Goal: Task Accomplishment & Management: Use online tool/utility

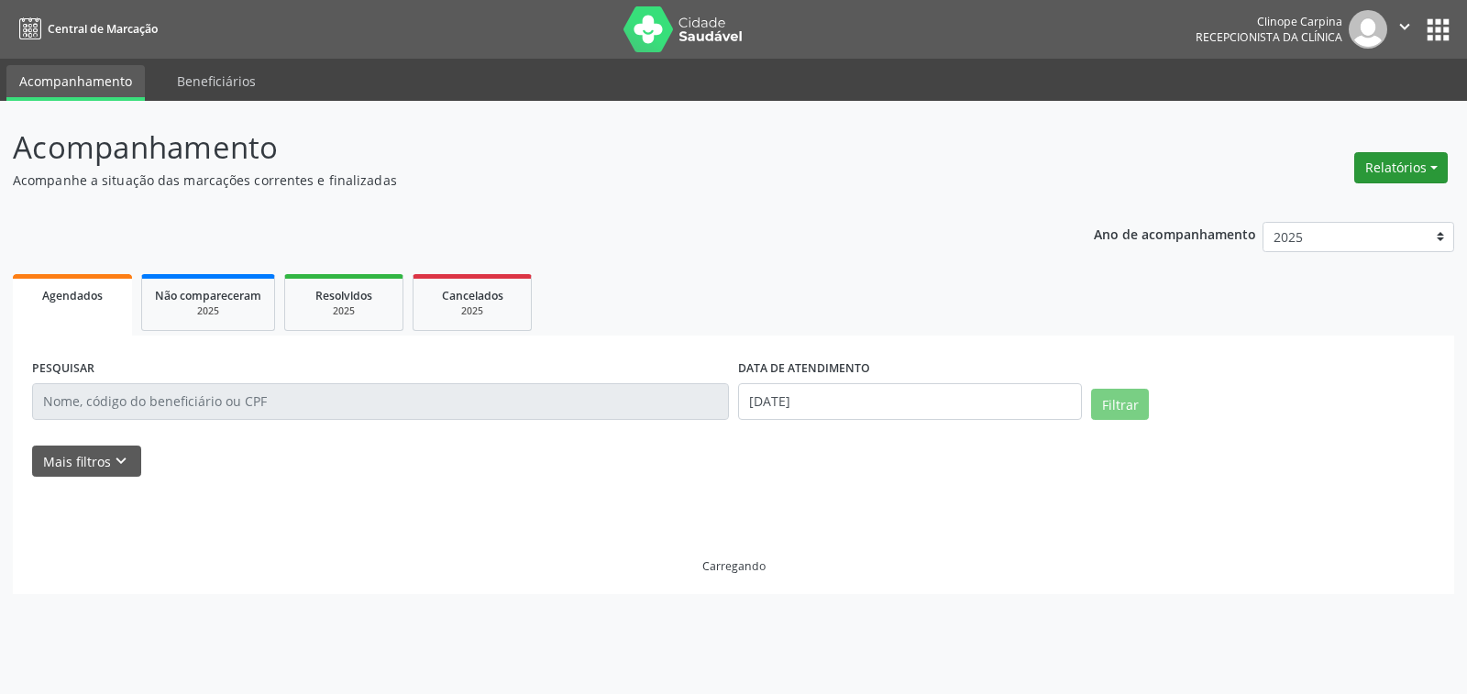
click at [1384, 162] on button "Relatórios" at bounding box center [1401, 167] width 94 height 31
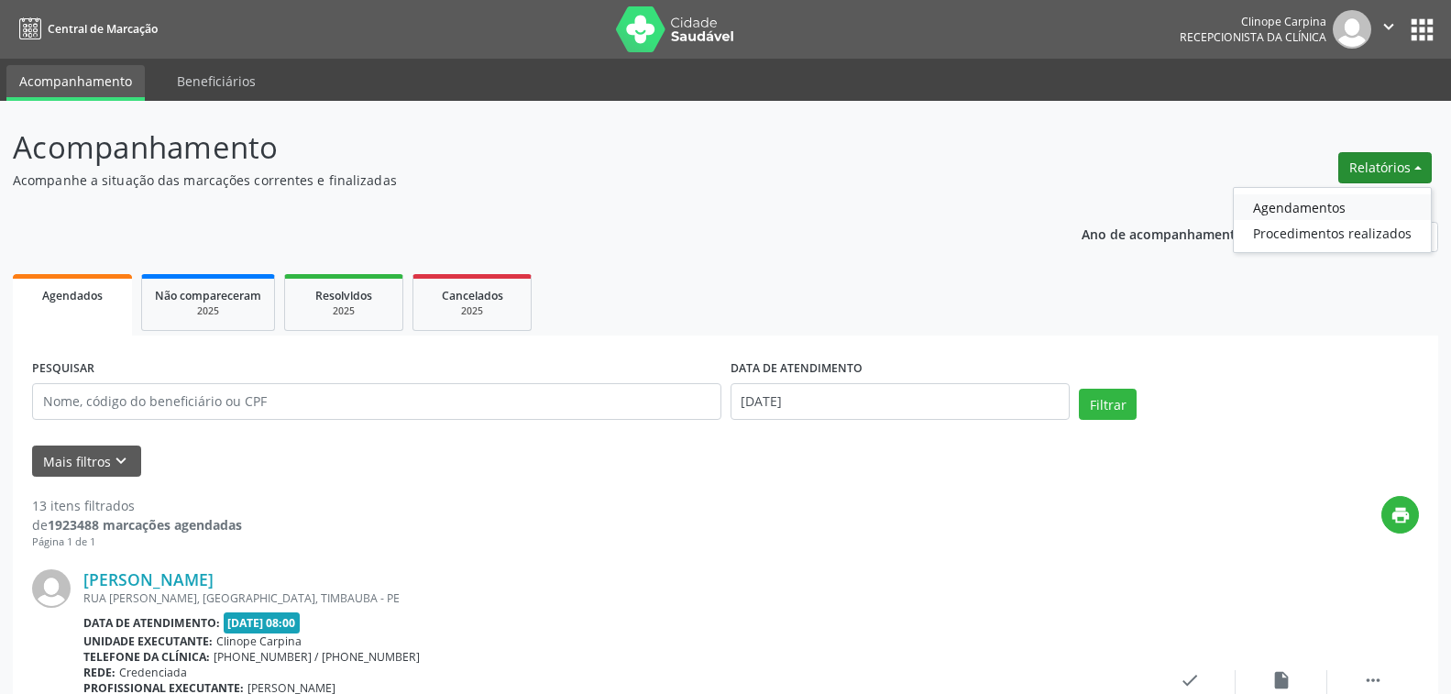
click at [1307, 205] on link "Agendamentos" at bounding box center [1332, 207] width 197 height 26
select select "8"
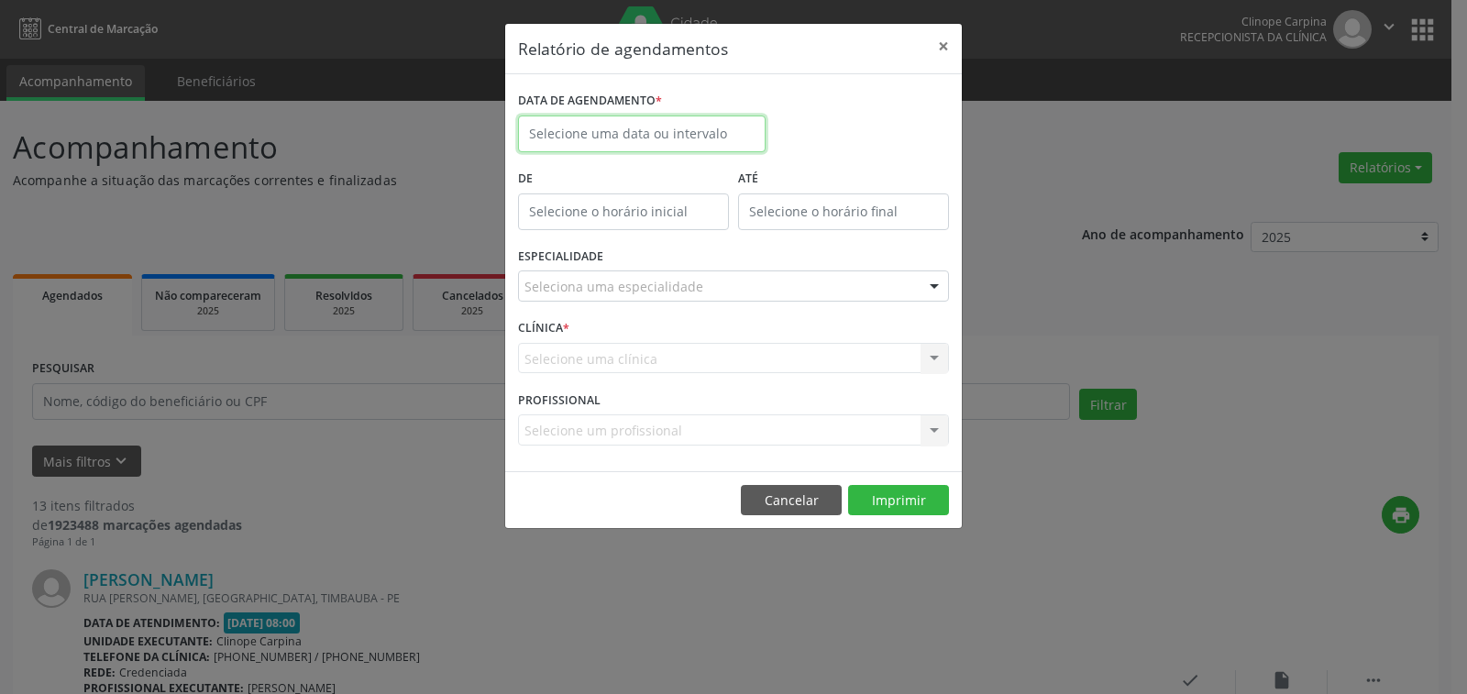
click at [654, 133] on input "text" at bounding box center [642, 134] width 248 height 37
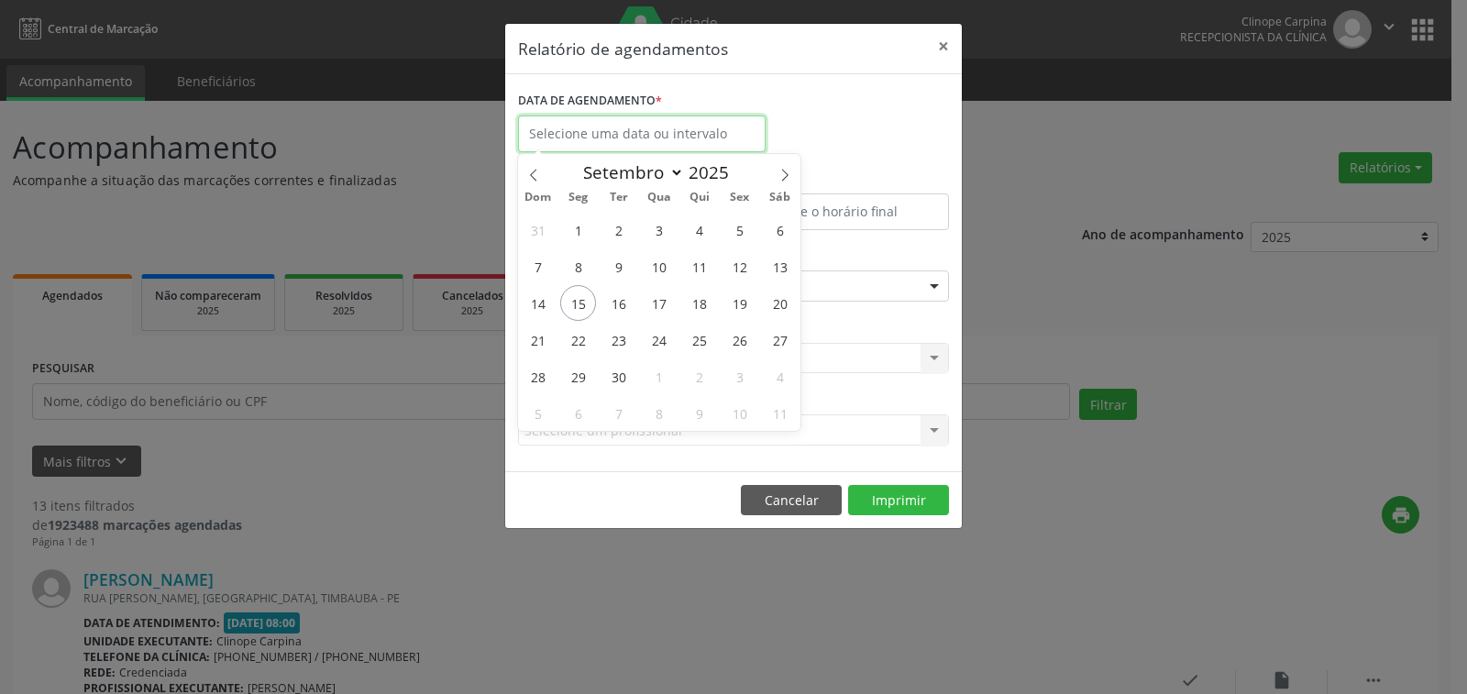
click at [652, 137] on input "text" at bounding box center [642, 134] width 248 height 37
click at [623, 303] on span "16" at bounding box center [619, 303] width 36 height 36
type input "[DATE]"
click at [612, 302] on span "16" at bounding box center [619, 303] width 36 height 36
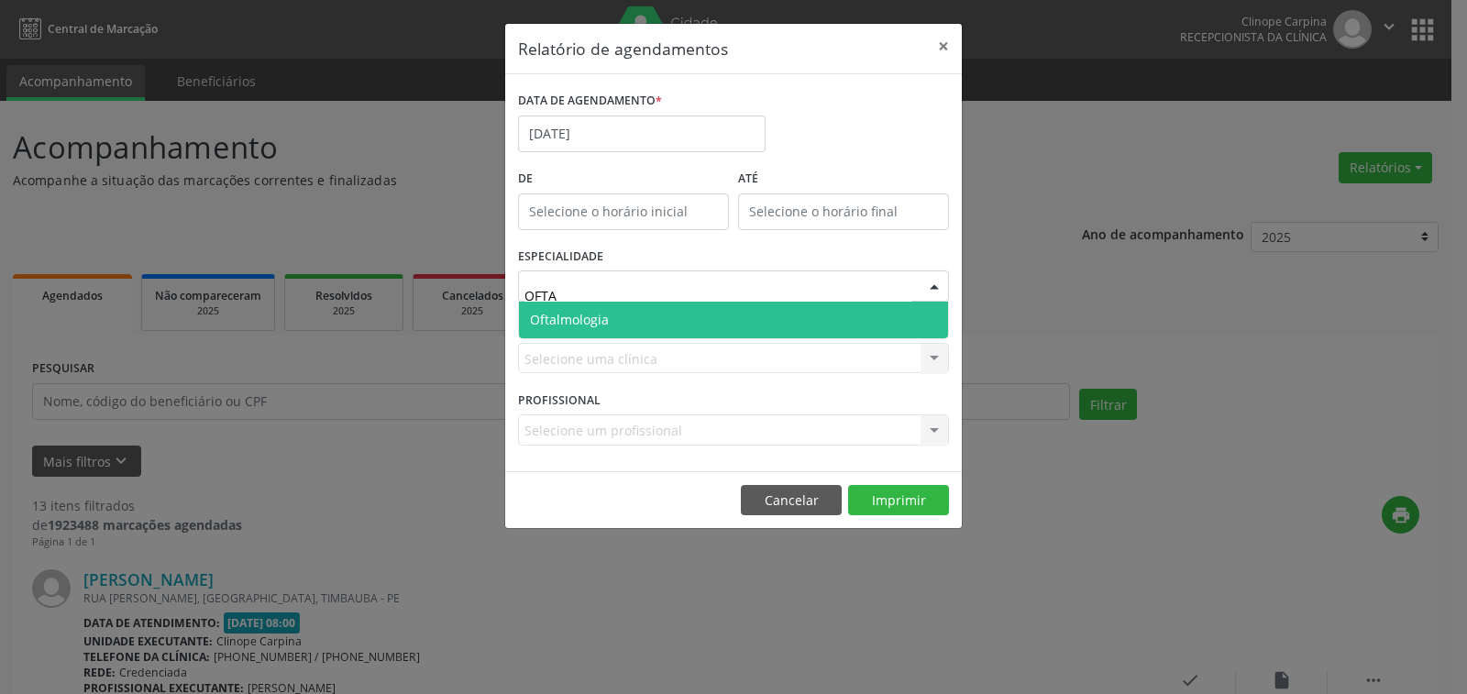
type input "OFTAL"
click at [608, 321] on span "Oftalmologia" at bounding box center [569, 319] width 79 height 17
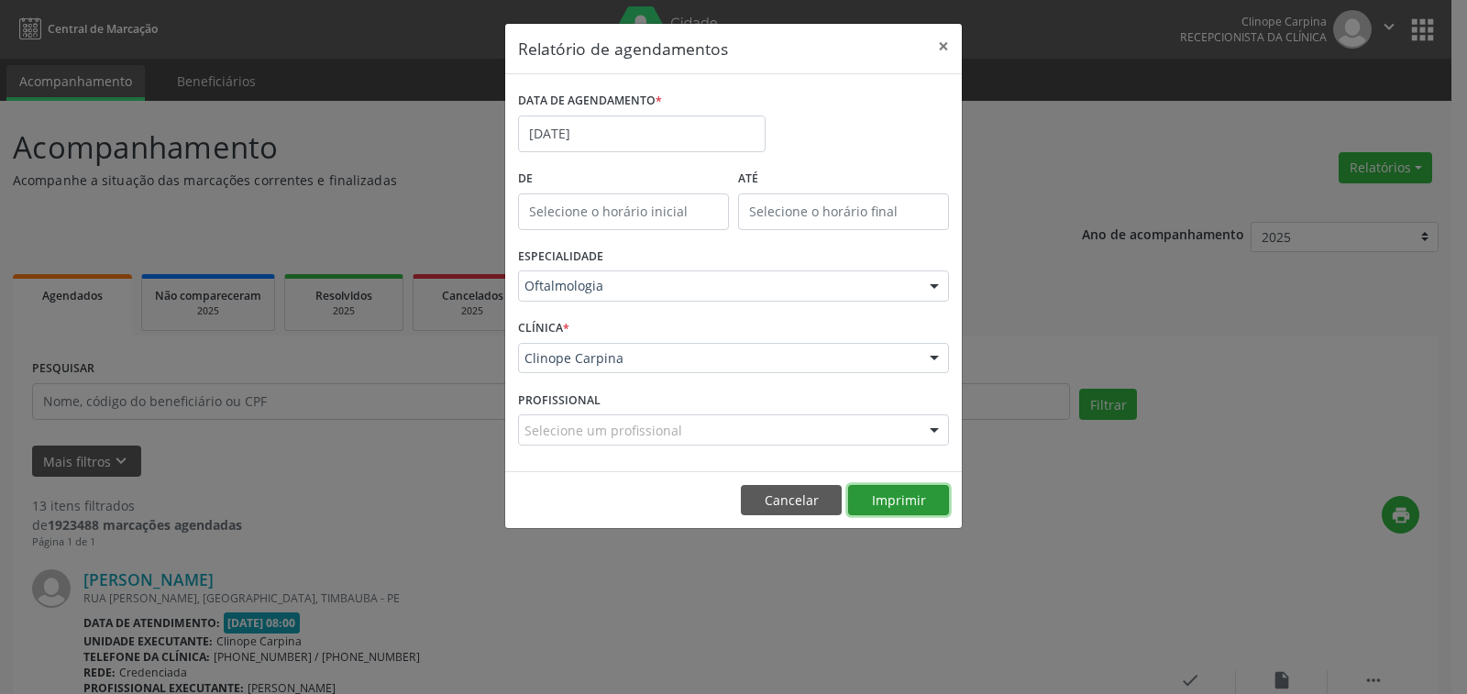
click at [898, 498] on button "Imprimir" at bounding box center [898, 500] width 101 height 31
click at [947, 47] on button "×" at bounding box center [943, 46] width 37 height 45
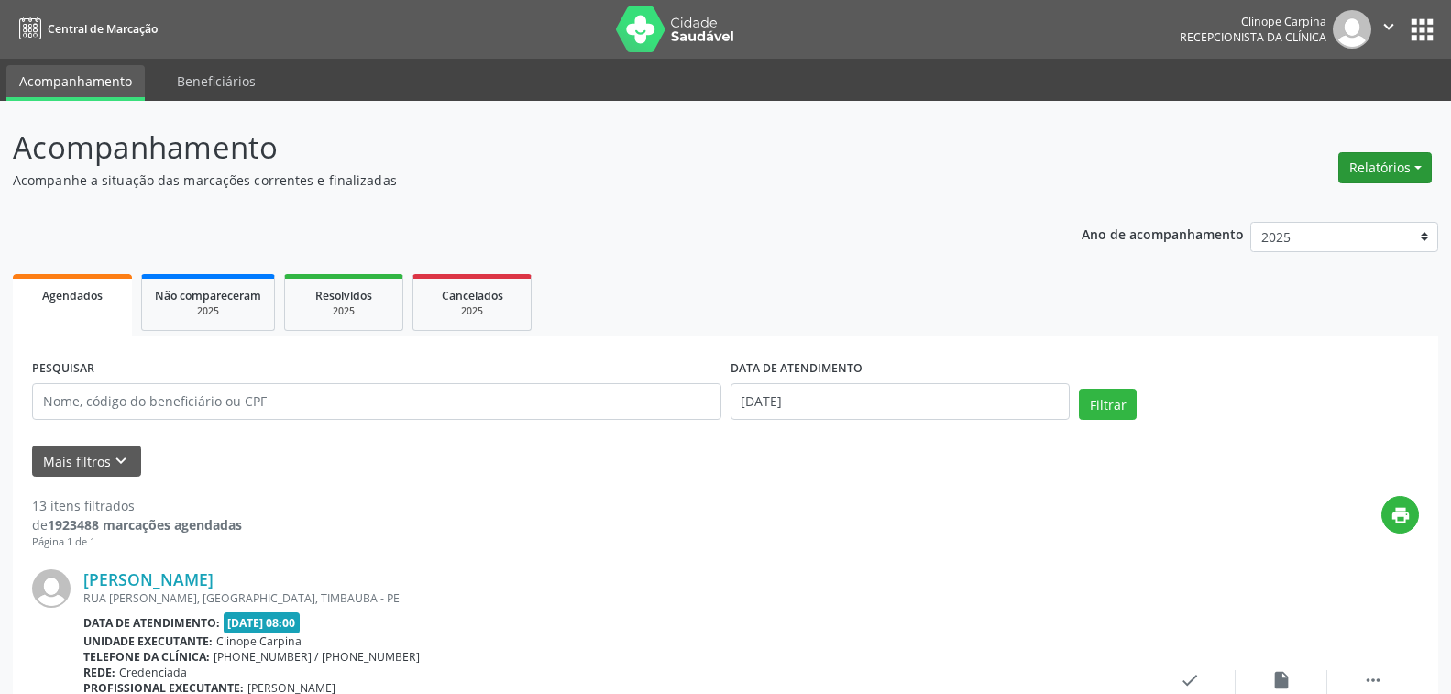
click at [1400, 164] on button "Relatórios" at bounding box center [1386, 167] width 94 height 31
click at [1292, 204] on link "Agendamentos" at bounding box center [1332, 207] width 197 height 26
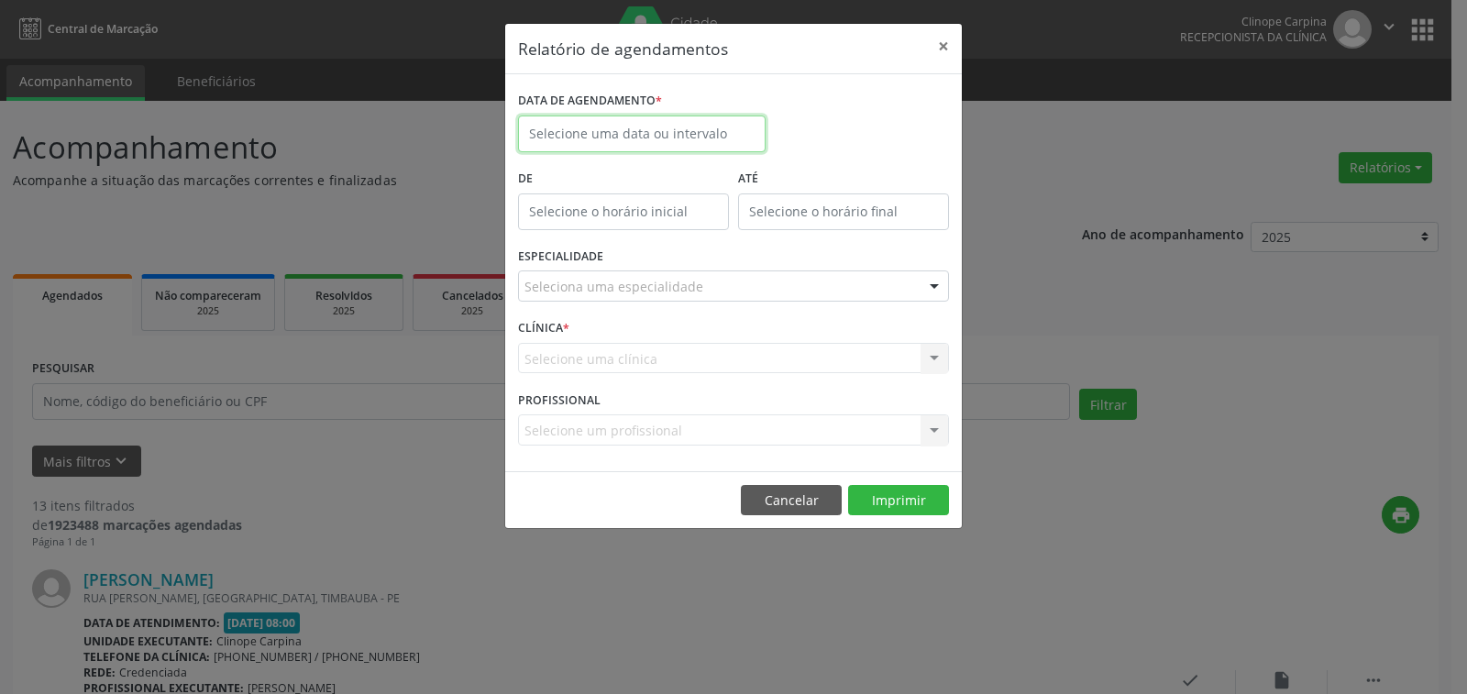
click at [633, 131] on input "text" at bounding box center [642, 134] width 248 height 37
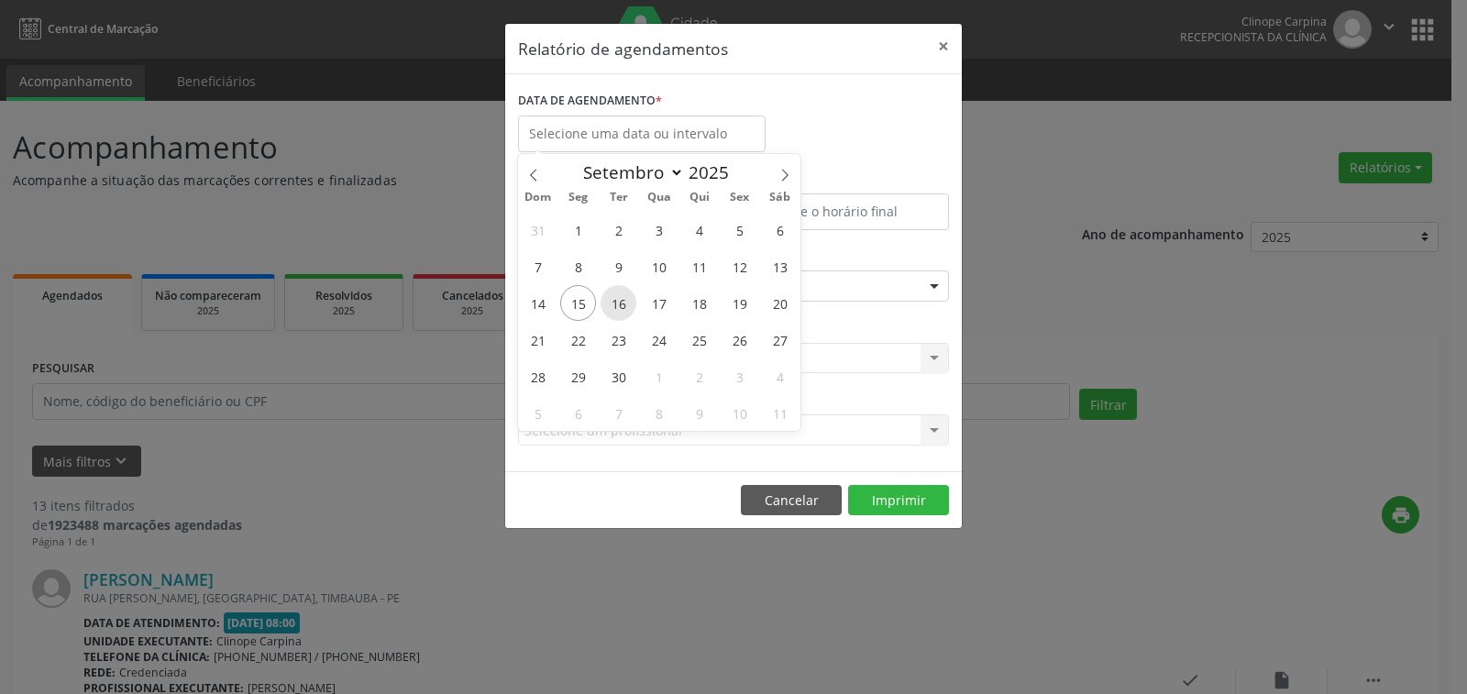
click at [619, 296] on span "16" at bounding box center [619, 303] width 36 height 36
type input "[DATE]"
click at [619, 296] on span "16" at bounding box center [619, 303] width 36 height 36
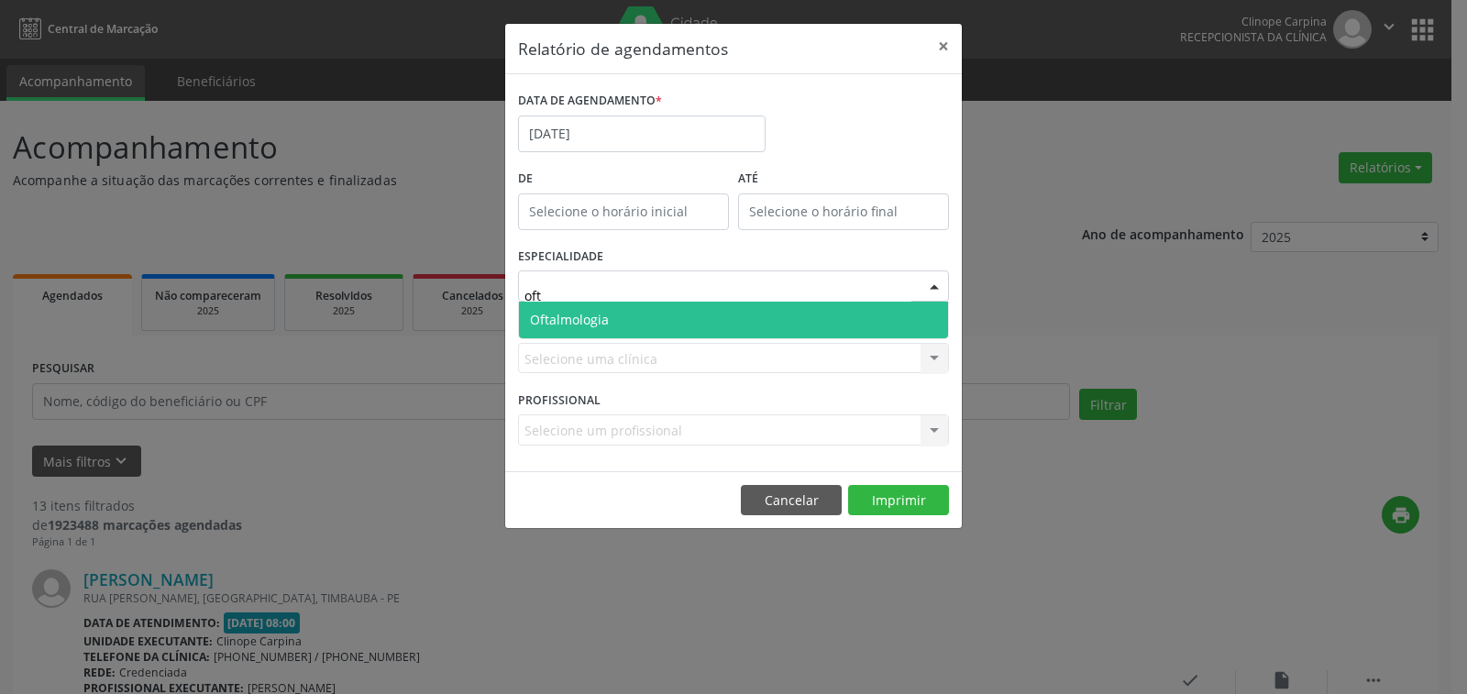
type input "ofta"
click at [777, 313] on span "Oftalmologia" at bounding box center [733, 320] width 429 height 37
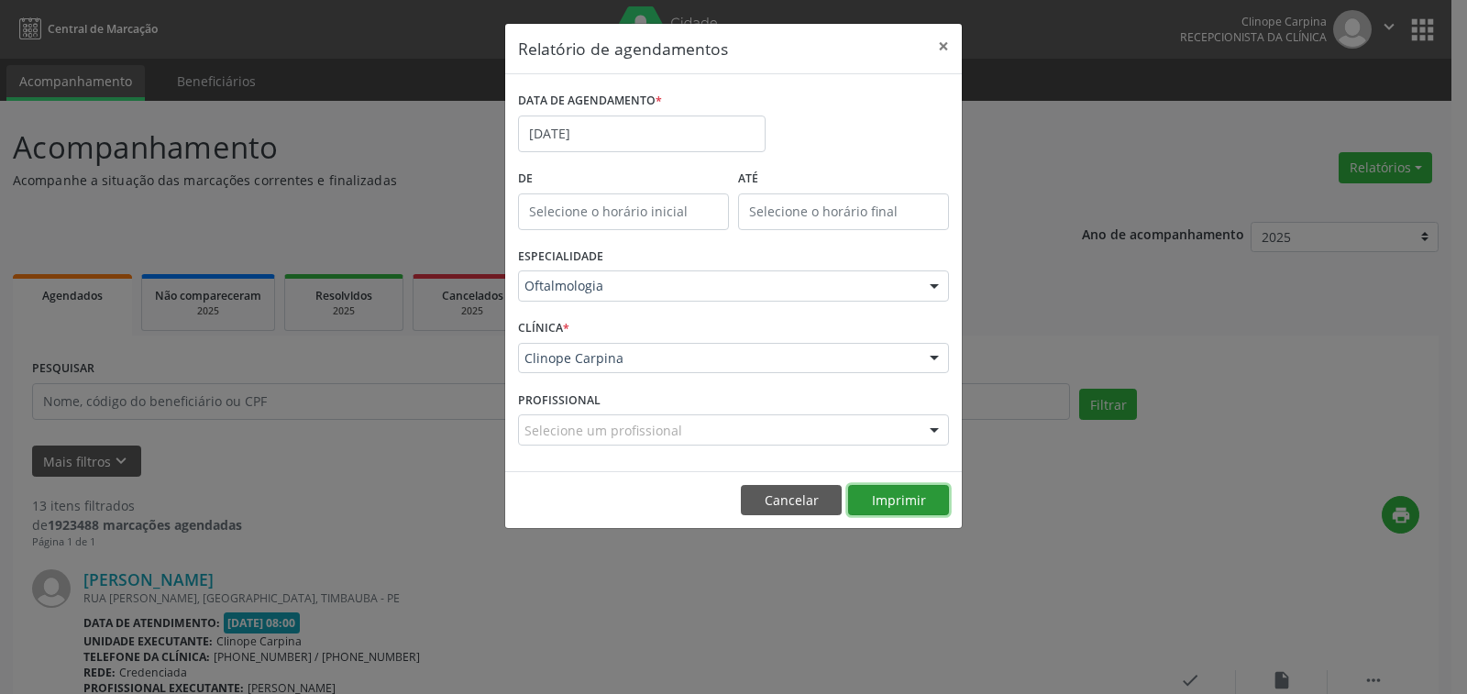
click at [887, 499] on button "Imprimir" at bounding box center [898, 500] width 101 height 31
click at [604, 137] on input "[DATE]" at bounding box center [642, 134] width 248 height 37
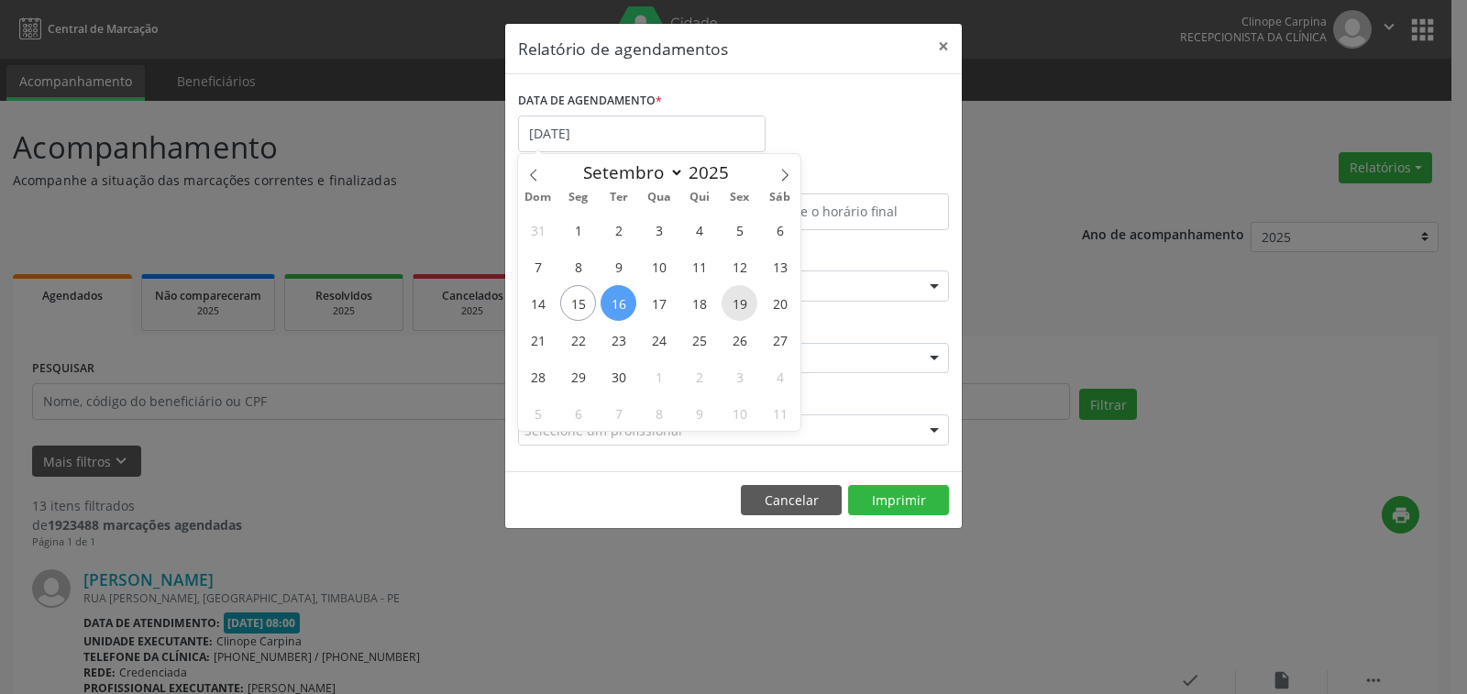
click at [736, 302] on span "19" at bounding box center [740, 303] width 36 height 36
type input "[DATE]"
click at [736, 302] on span "19" at bounding box center [740, 303] width 36 height 36
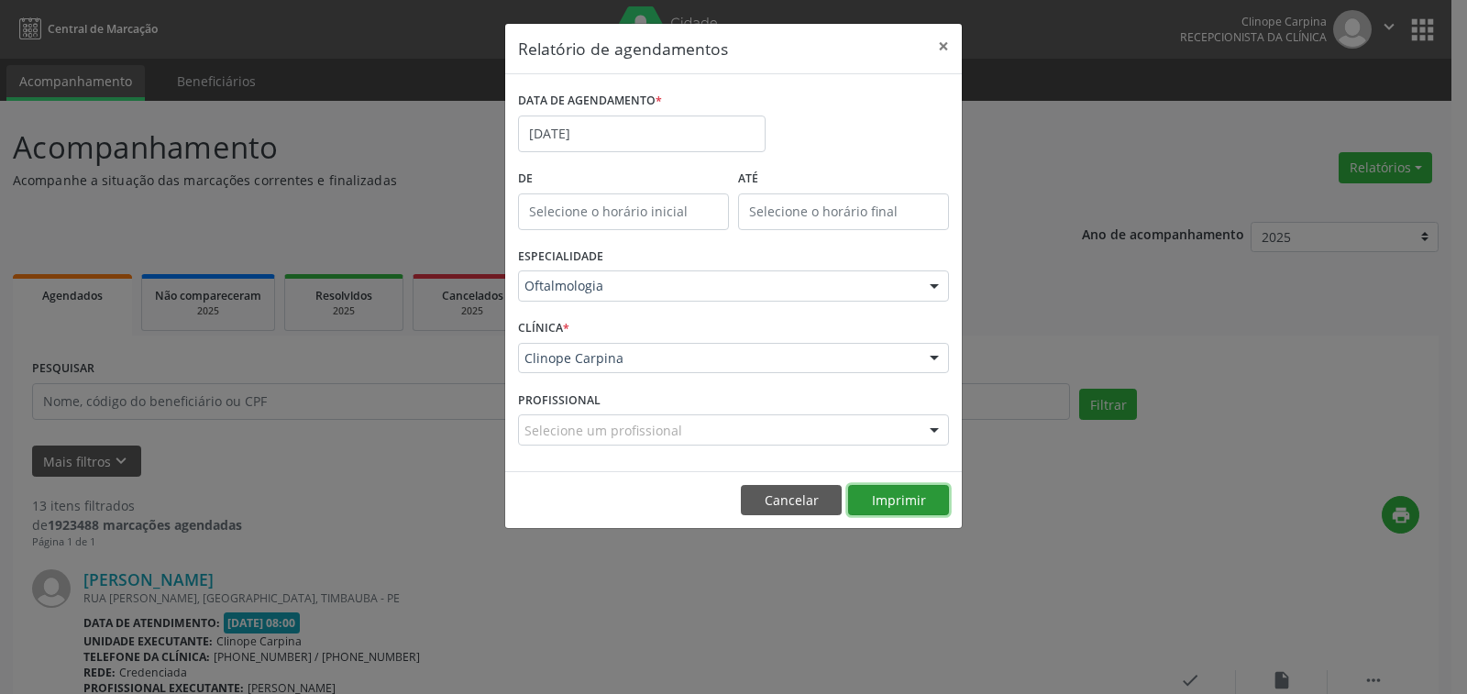
click at [897, 509] on button "Imprimir" at bounding box center [898, 500] width 101 height 31
click at [604, 136] on input "[DATE]" at bounding box center [642, 134] width 248 height 37
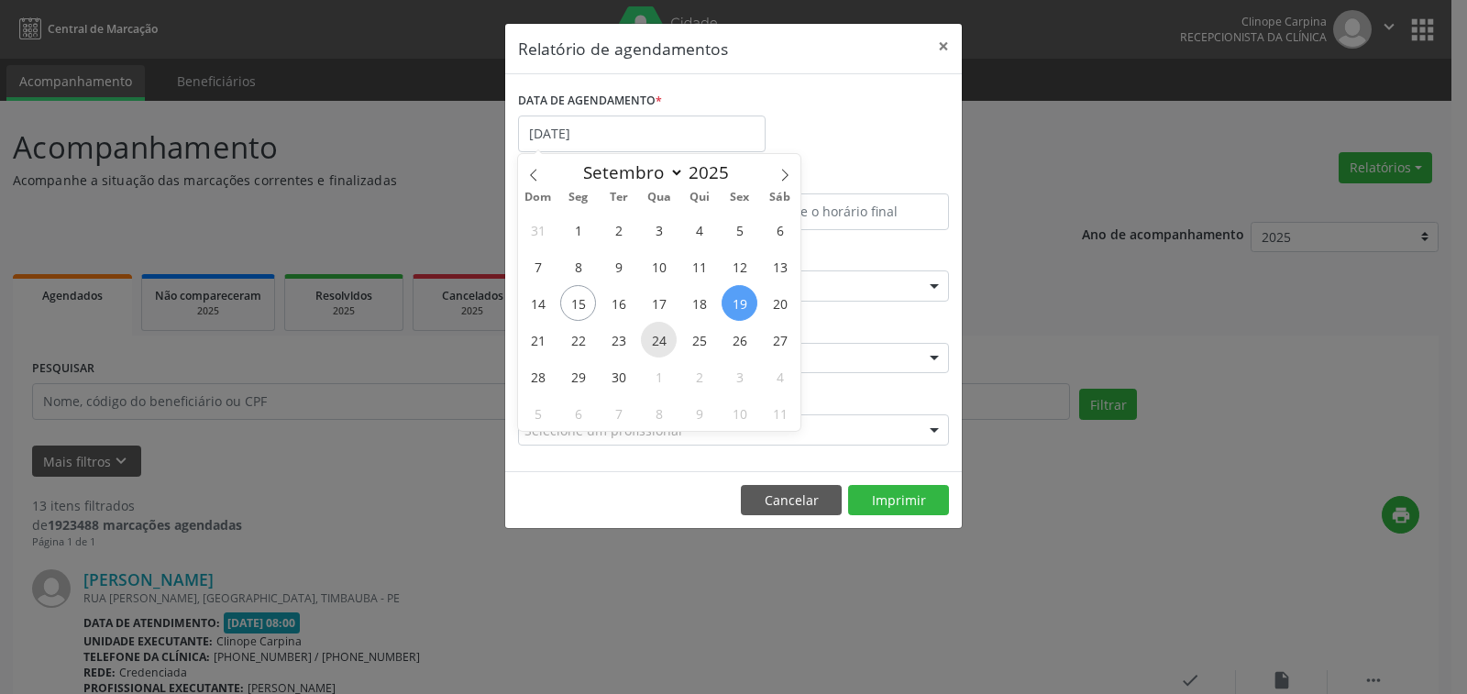
click at [666, 335] on span "24" at bounding box center [659, 340] width 36 height 36
type input "[DATE]"
click at [666, 335] on span "24" at bounding box center [659, 340] width 36 height 36
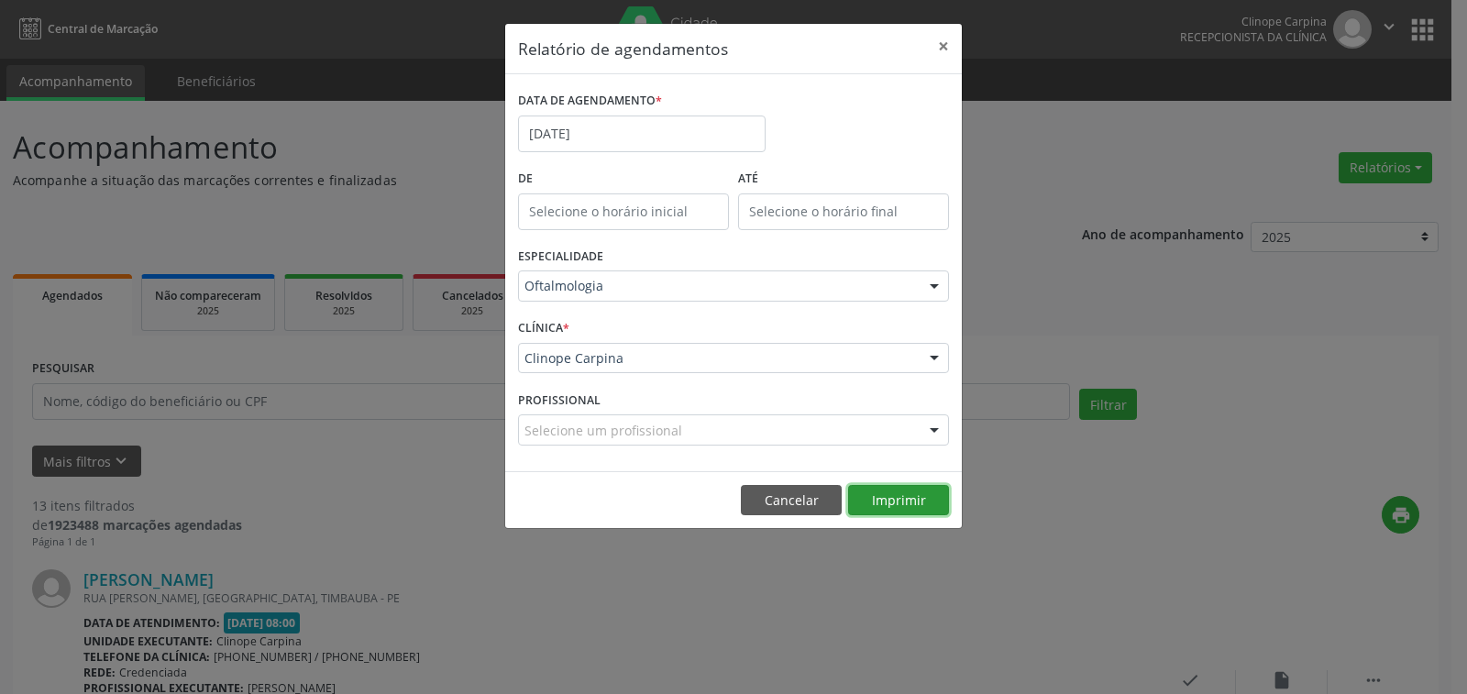
click at [900, 491] on button "Imprimir" at bounding box center [898, 500] width 101 height 31
click at [650, 140] on input "[DATE]" at bounding box center [642, 134] width 248 height 37
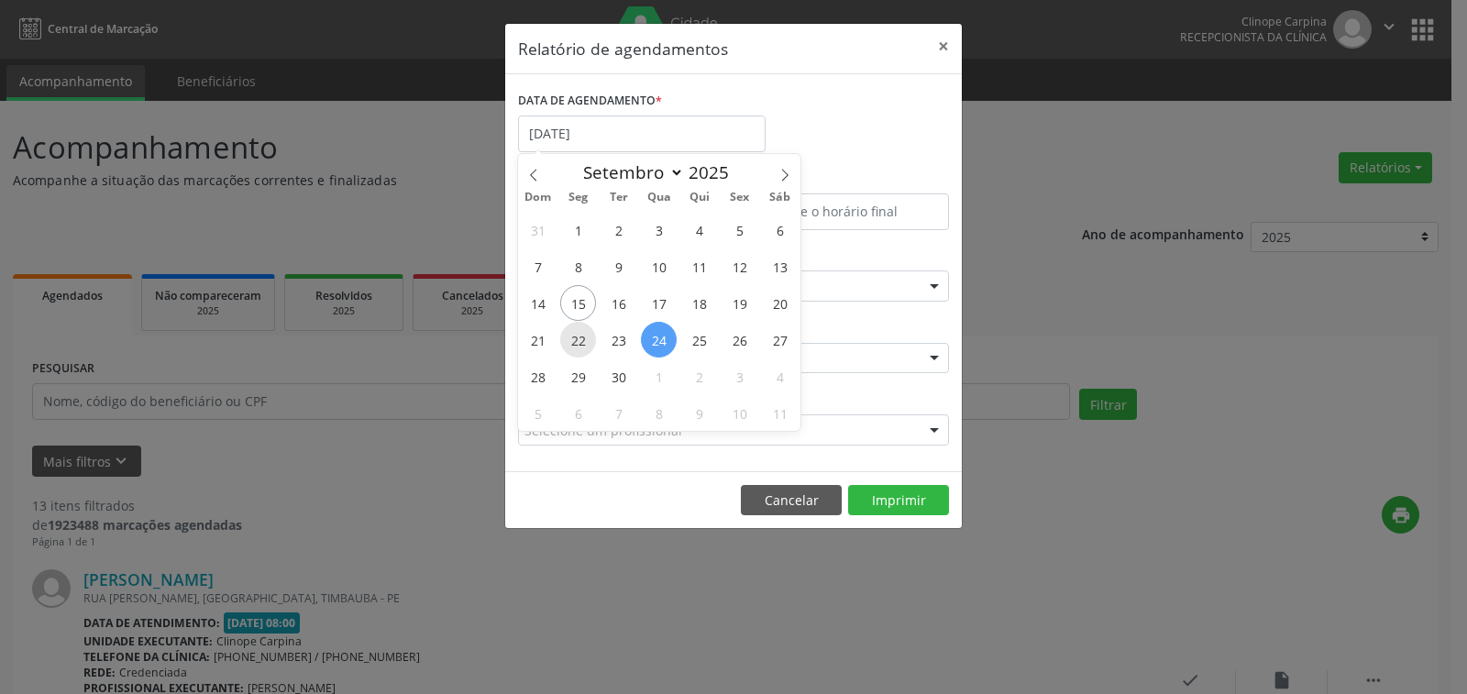
click at [579, 339] on span "22" at bounding box center [578, 340] width 36 height 36
type input "22/09/2025"
click at [579, 339] on span "22" at bounding box center [578, 340] width 36 height 36
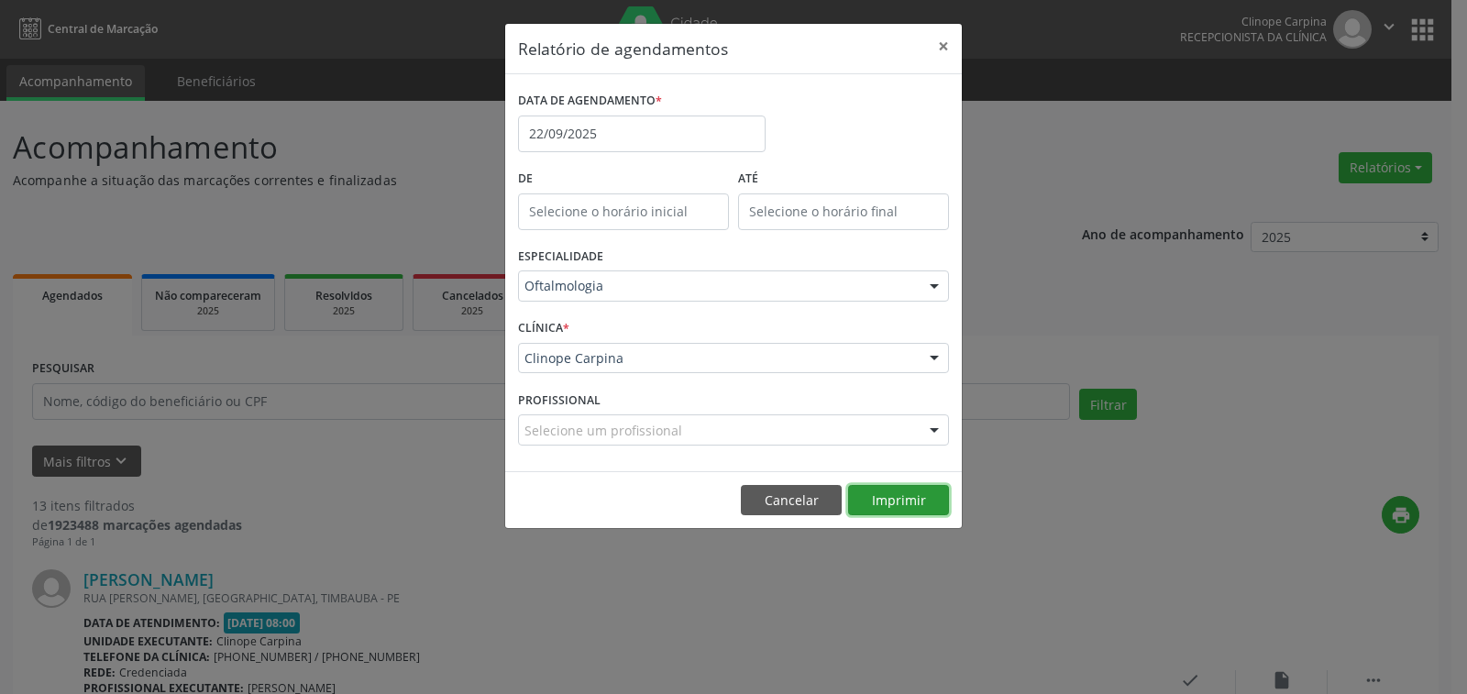
click at [891, 489] on button "Imprimir" at bounding box center [898, 500] width 101 height 31
click at [641, 138] on input "22/09/2025" at bounding box center [642, 134] width 248 height 37
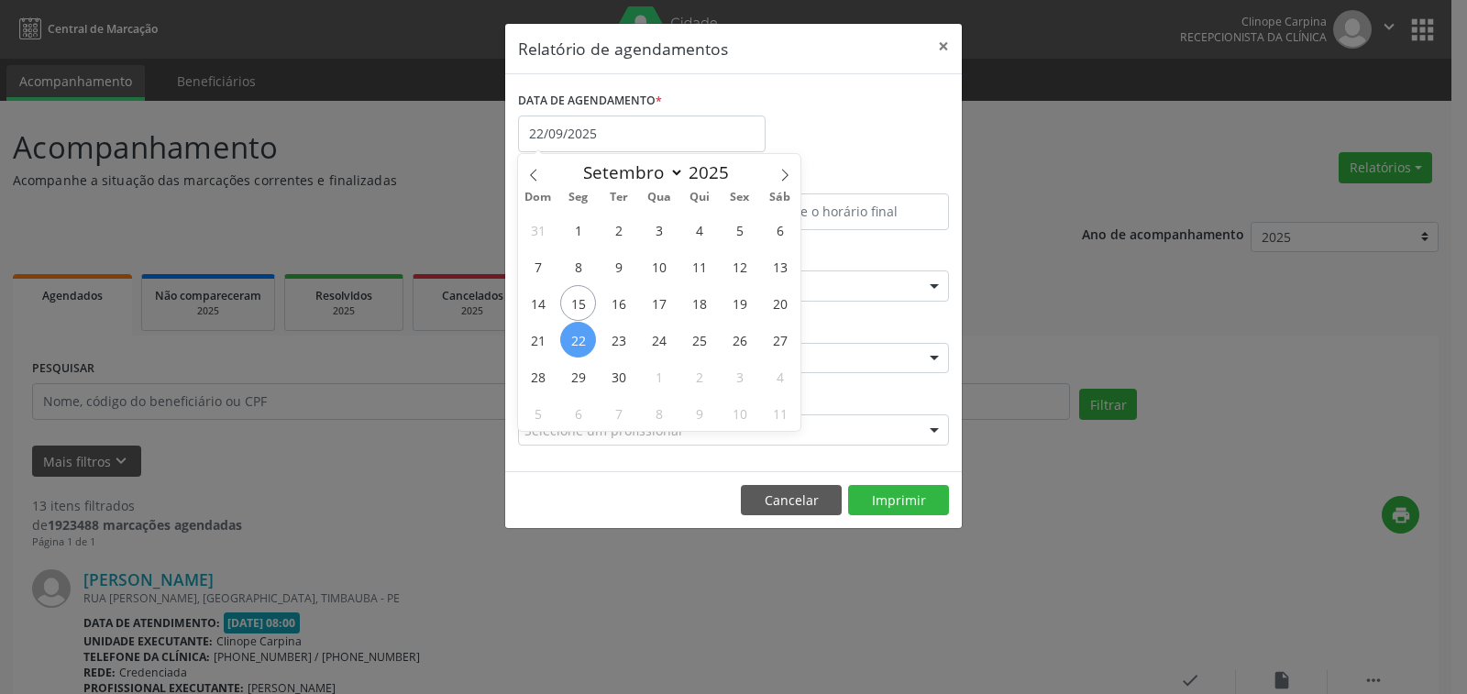
click at [600, 334] on div "31 1 2 3 4 5 6 7 8 9 10 11 12 13 14 15 16 17 18 19 20 21 22 23 24 25 26 27 28 2…" at bounding box center [659, 321] width 282 height 220
click at [619, 341] on span "23" at bounding box center [619, 340] width 36 height 36
type input "23/09/2025"
click at [619, 340] on span "23" at bounding box center [619, 340] width 36 height 36
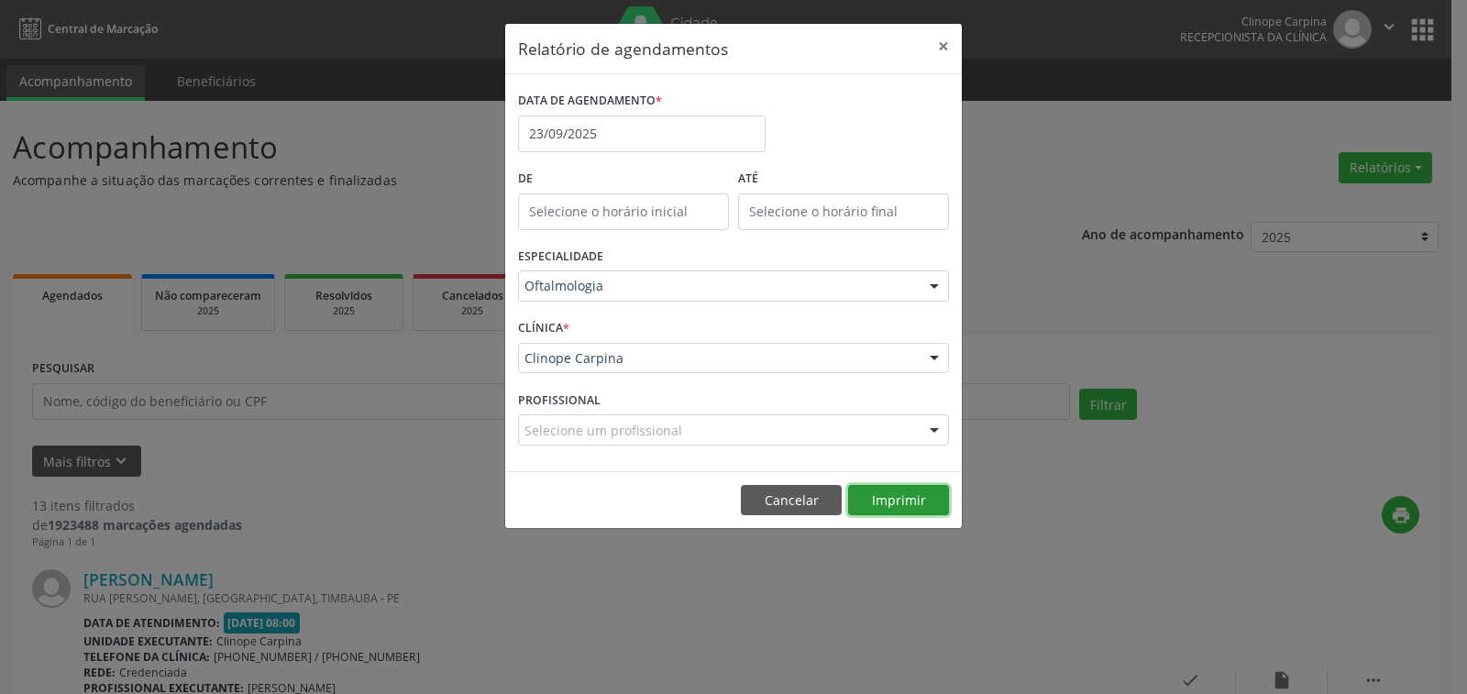
click at [886, 499] on button "Imprimir" at bounding box center [898, 500] width 101 height 31
click at [605, 134] on input "23/09/2025" at bounding box center [642, 134] width 248 height 37
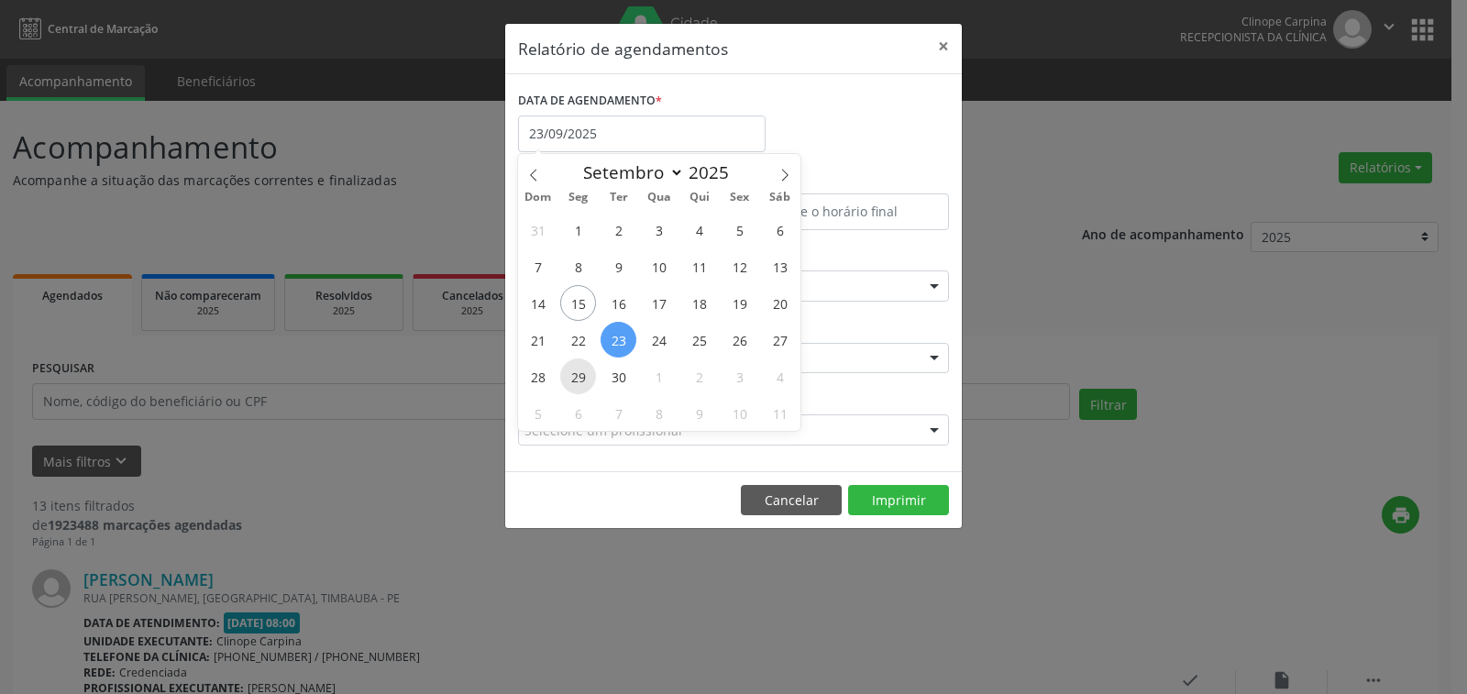
click at [581, 372] on span "29" at bounding box center [578, 376] width 36 height 36
type input "[DATE]"
click at [581, 372] on span "29" at bounding box center [578, 376] width 36 height 36
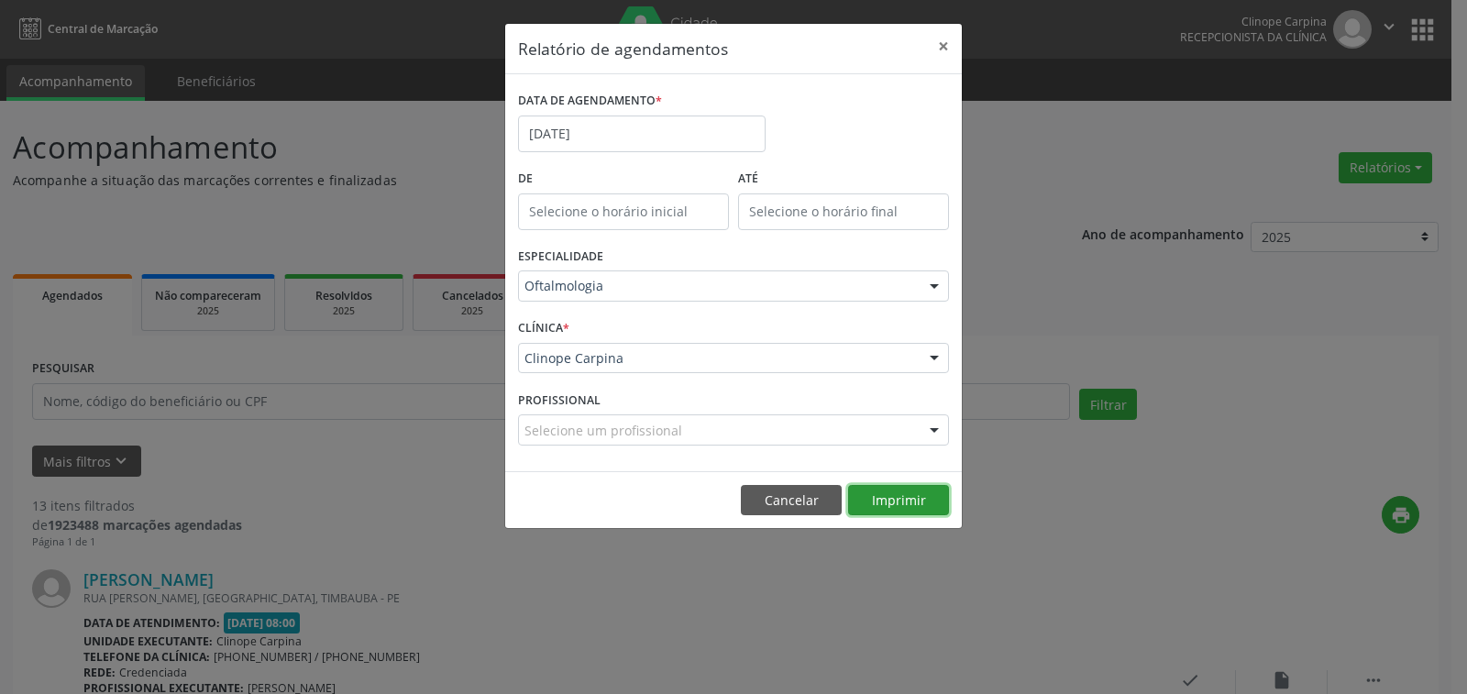
click at [921, 497] on button "Imprimir" at bounding box center [898, 500] width 101 height 31
click at [940, 45] on button "×" at bounding box center [943, 46] width 37 height 45
